Goal: Information Seeking & Learning: Learn about a topic

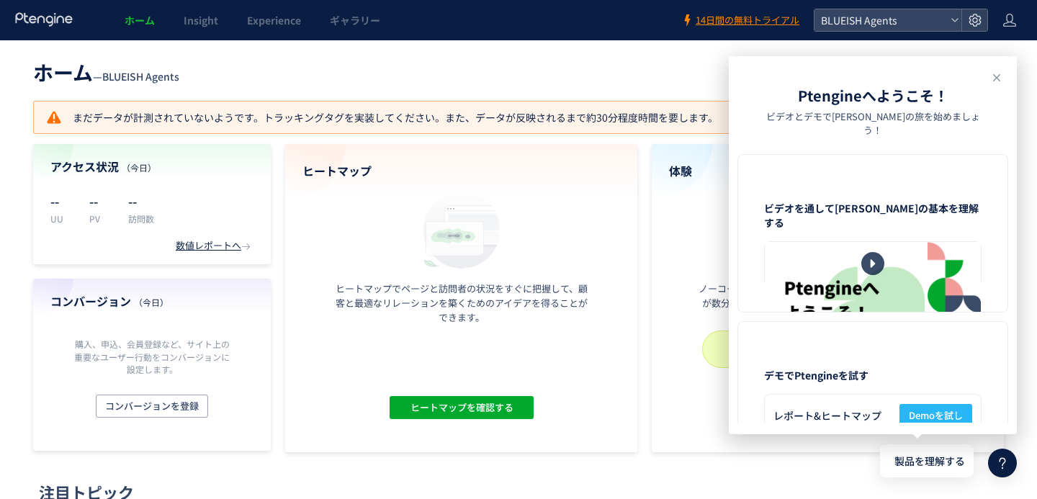
click at [864, 242] on div at bounding box center [873, 263] width 216 height 43
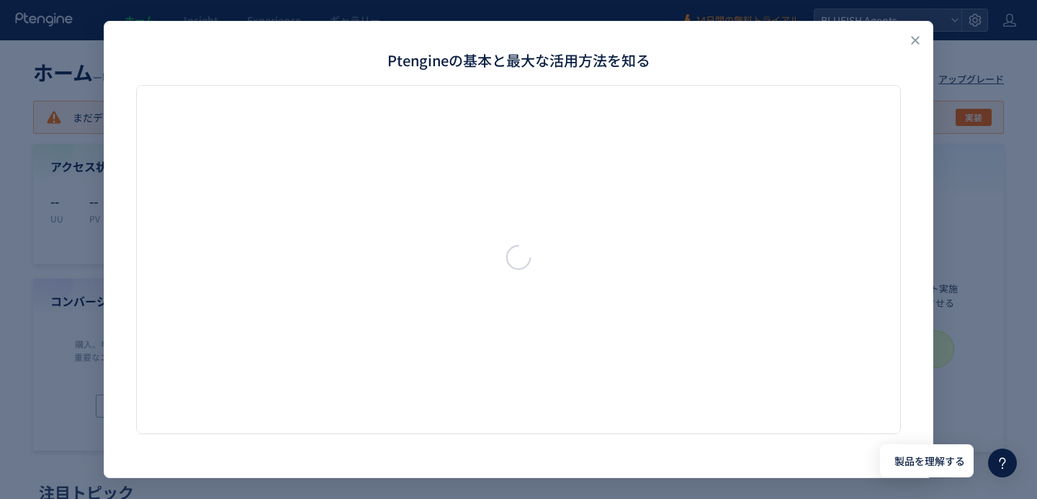
click at [913, 197] on div "ご利用前に、Ptengineで何ができるかを動画でチェックしましょう" at bounding box center [518, 259] width 828 height 349
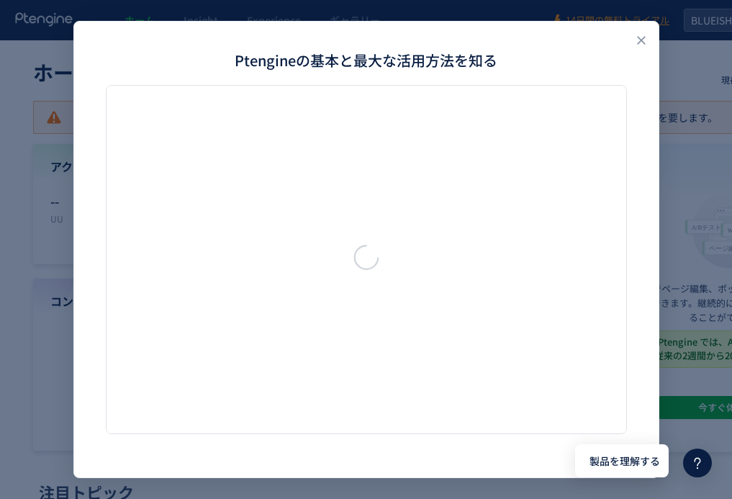
click at [699, 86] on div "Ptengineの基本と最大な活用方法を知る ご利用前に、Ptengineで何ができるかを動画でチェックしましょう" at bounding box center [366, 249] width 732 height 499
click at [636, 42] on icon "Close" at bounding box center [641, 40] width 14 height 14
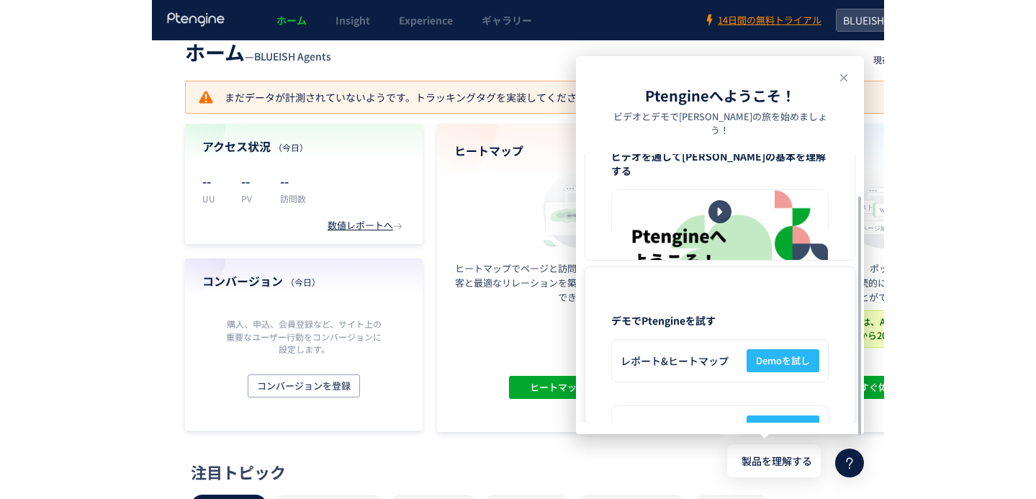
scroll to position [21, 0]
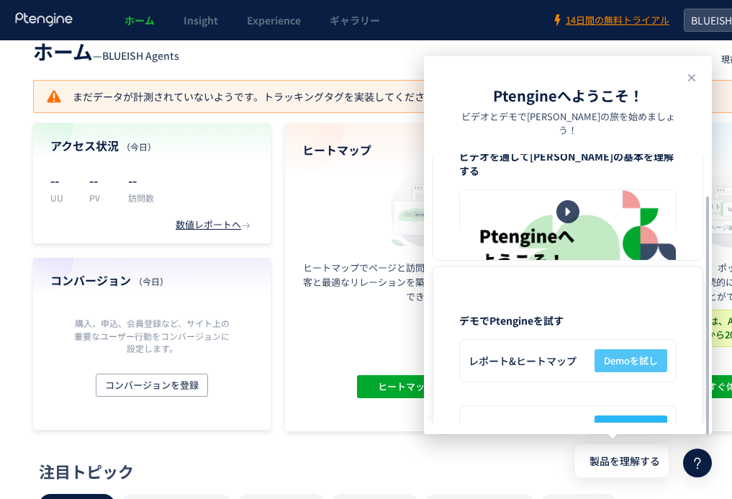
click at [618, 349] on span "Demoを試し" at bounding box center [631, 360] width 54 height 23
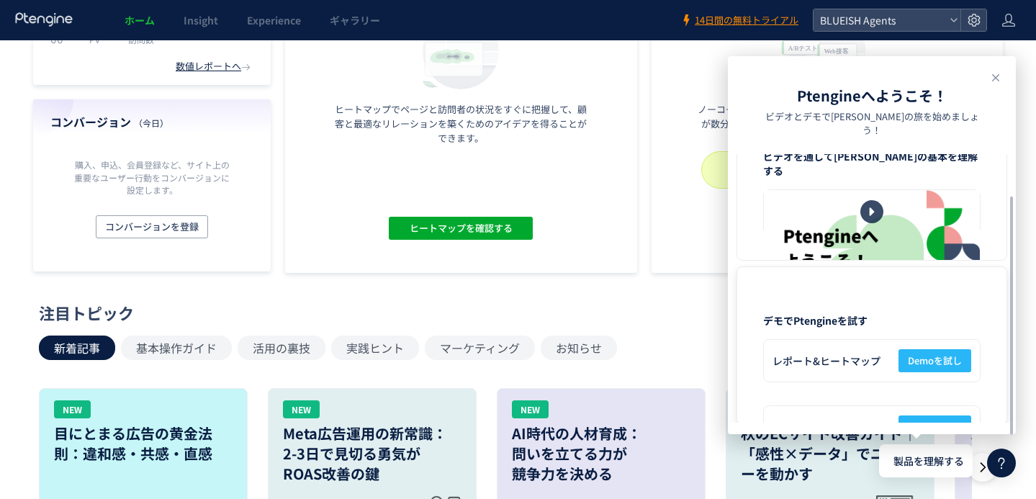
scroll to position [186, 0]
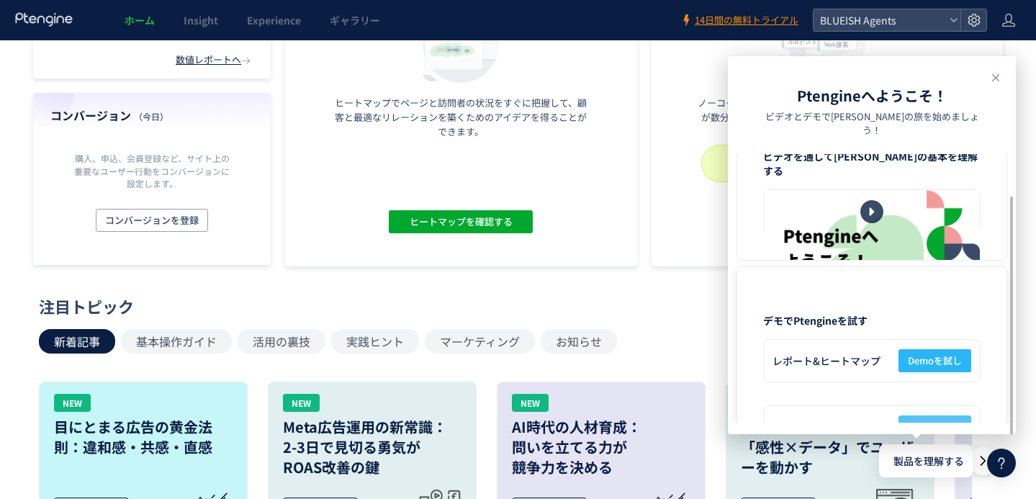
click at [929, 416] on span "Demoを試し" at bounding box center [935, 427] width 54 height 23
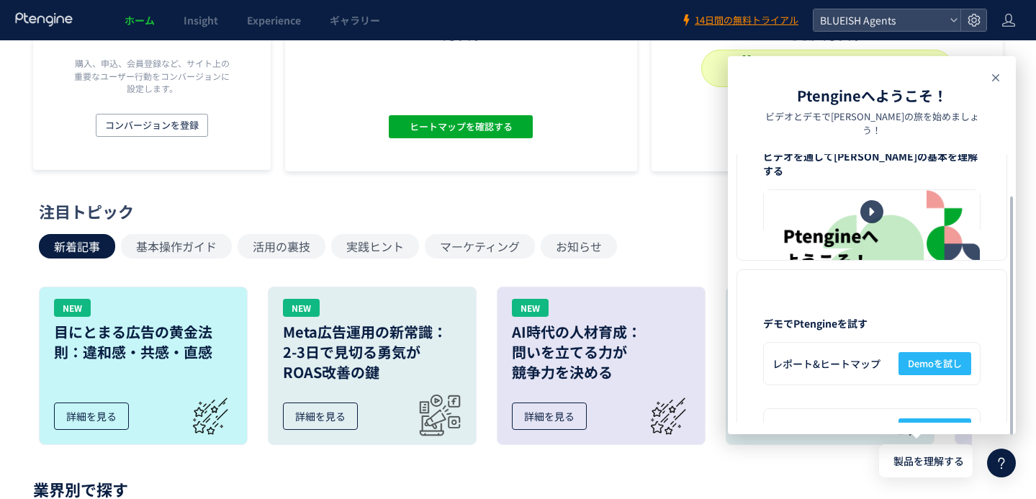
click at [992, 81] on use at bounding box center [995, 77] width 7 height 7
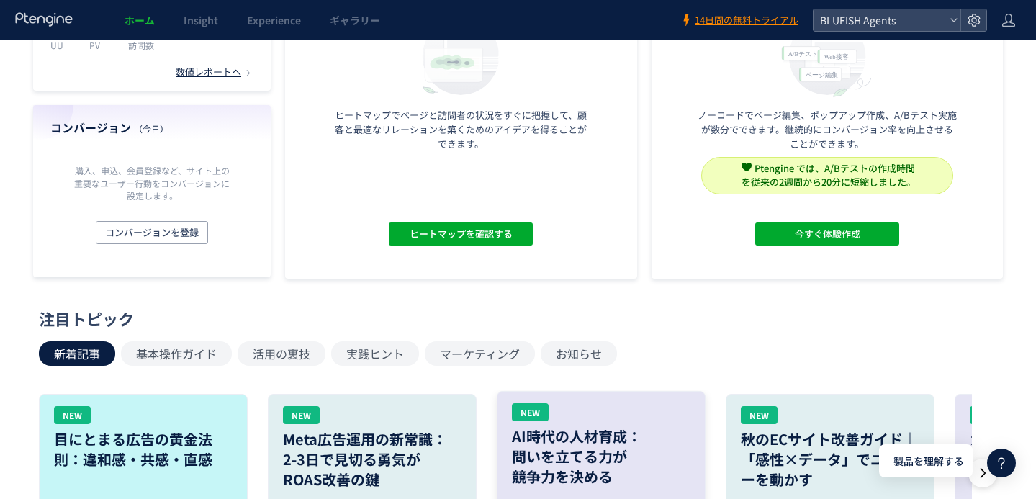
scroll to position [0, 0]
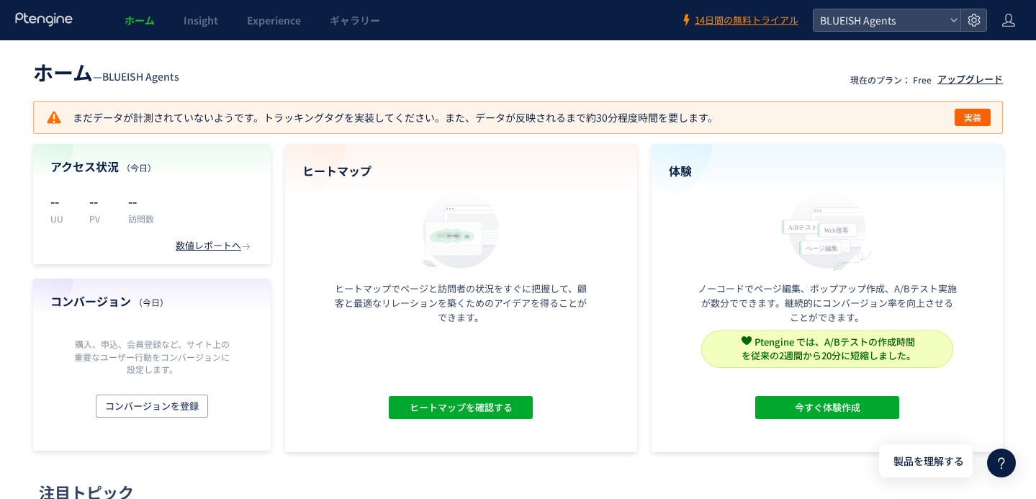
click at [957, 78] on div "アップグレード" at bounding box center [971, 80] width 66 height 14
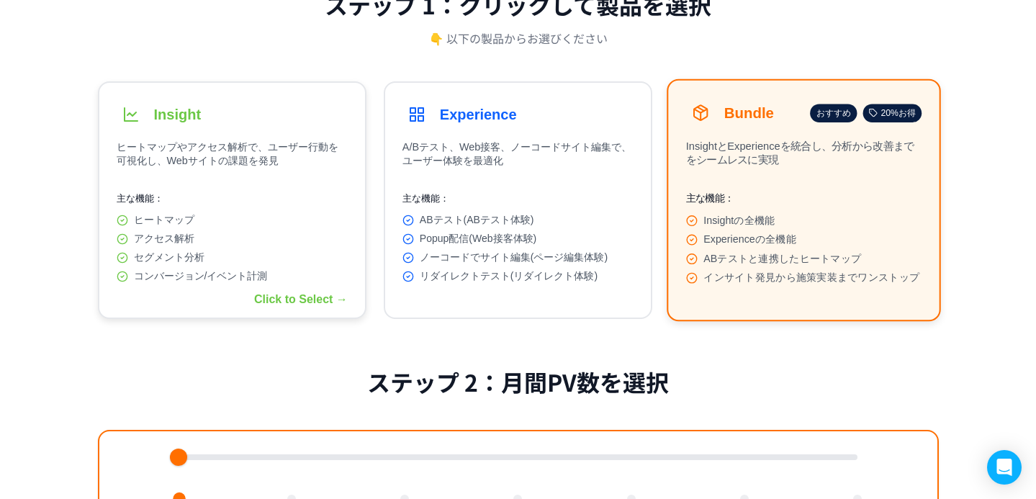
scroll to position [173, 0]
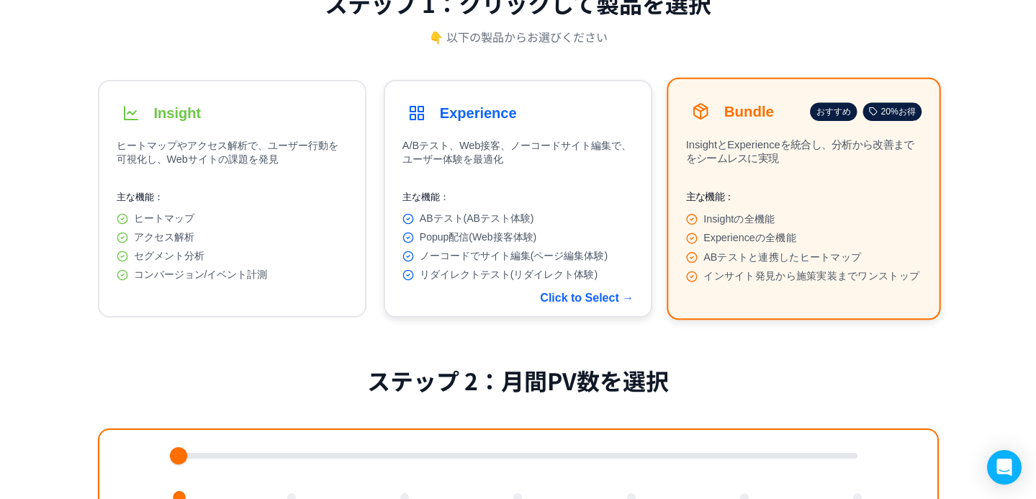
click at [445, 212] on span "ABテスト(ABテスト体験)" at bounding box center [477, 218] width 114 height 13
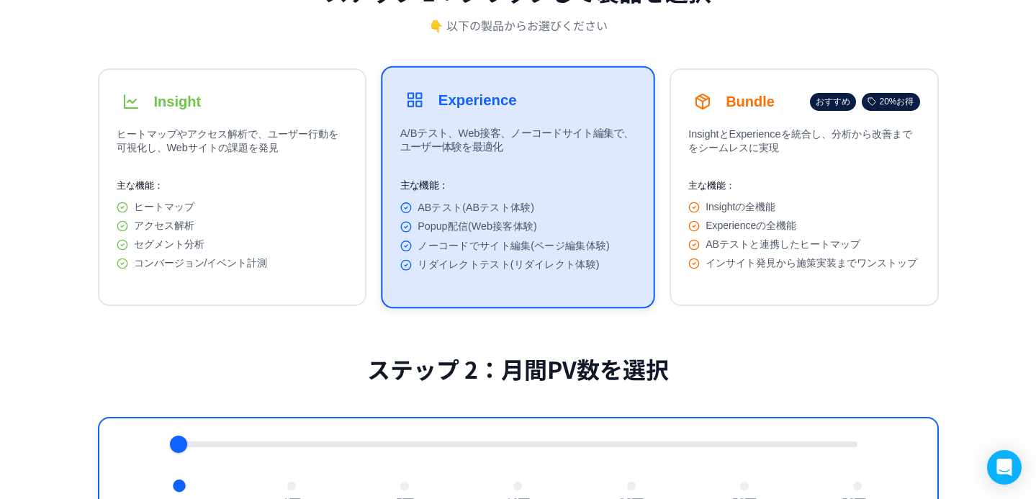
scroll to position [187, 0]
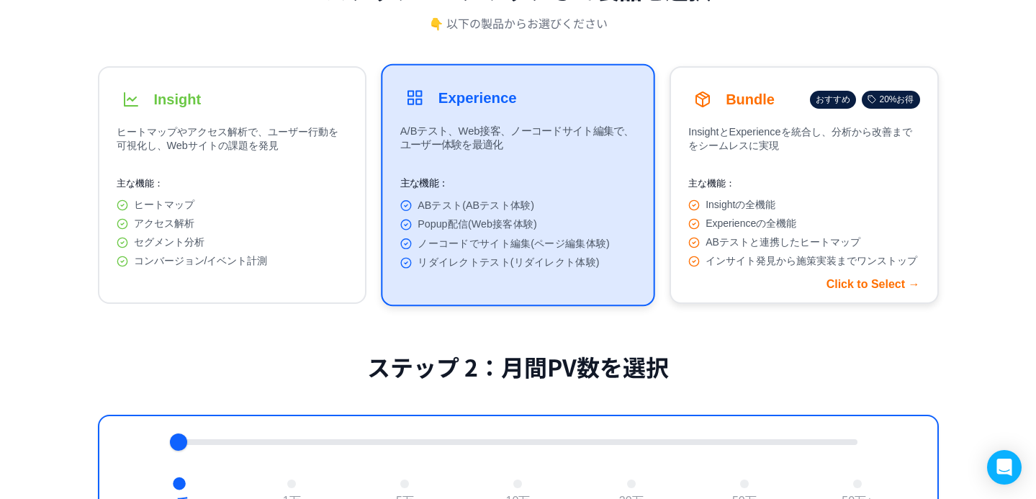
click at [700, 230] on div "Experienceの全機能" at bounding box center [803, 223] width 231 height 13
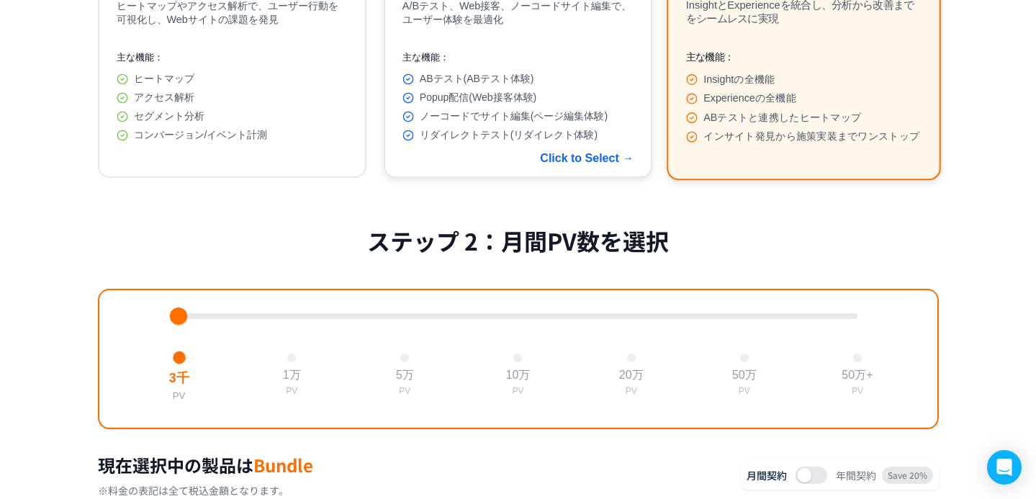
click at [422, 61] on p "主な機能：" at bounding box center [518, 57] width 231 height 13
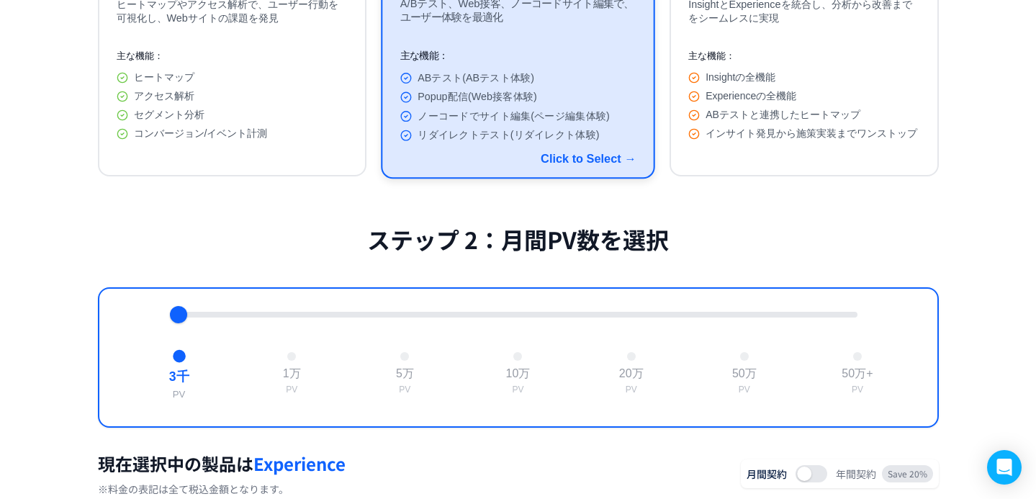
scroll to position [246, 0]
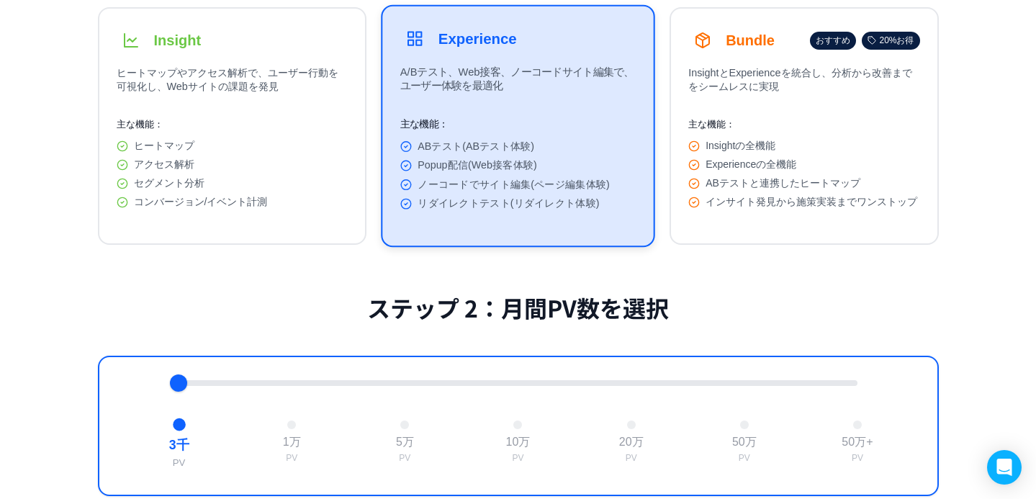
click at [659, 109] on div "Insight ヒートマップやアクセス解析で、ユーザー行動を可視化し、Webサイトの課題を発見 主な機能： ヒートマップ アクセス解析 セグメント分析 コンバ…" at bounding box center [518, 126] width 841 height 238
click at [750, 158] on div "Insightの全機能 Experienceの全機能 ABテストと連携したヒートマップ インサイト発見から施策実装までワンストップ" at bounding box center [803, 174] width 231 height 69
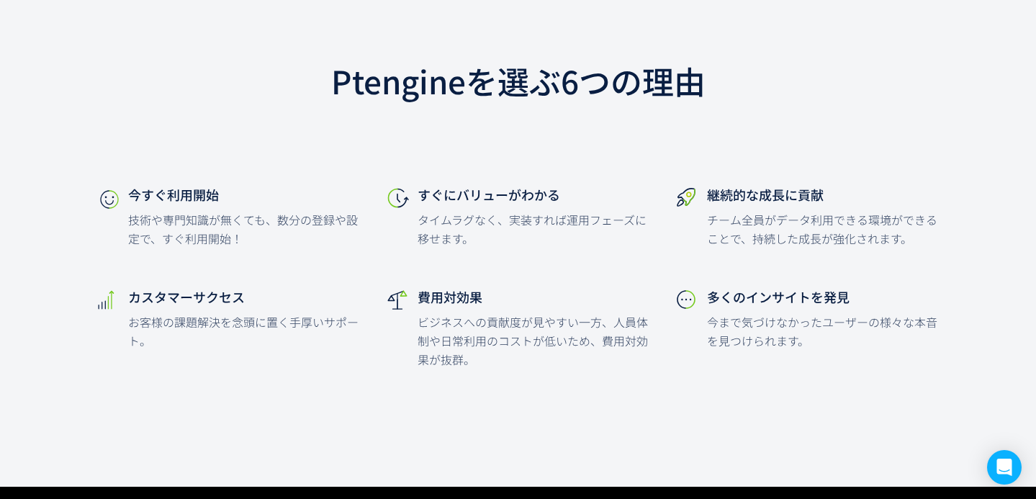
scroll to position [4290, 0]
